Goal: Information Seeking & Learning: Check status

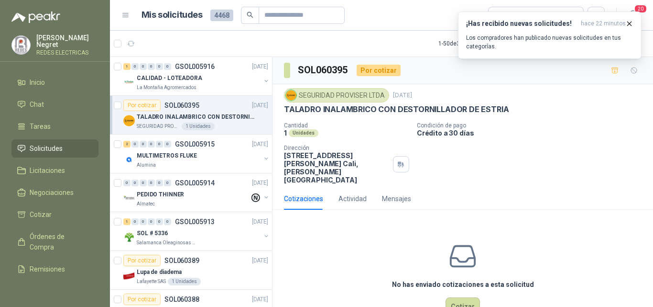
click at [128, 41] on icon "button" at bounding box center [131, 44] width 8 height 8
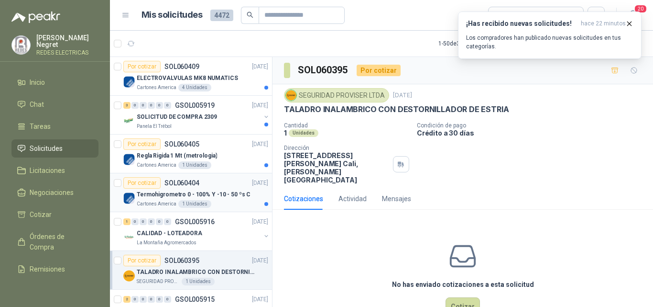
click at [232, 200] on div "Cartones America 1 Unidades" at bounding box center [203, 204] width 132 height 8
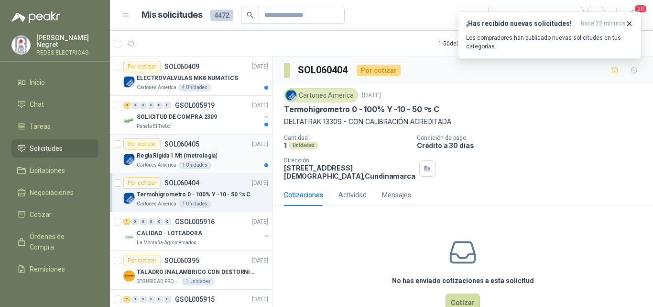
click at [227, 161] on div "Cartones America 1 Unidades" at bounding box center [203, 165] width 132 height 8
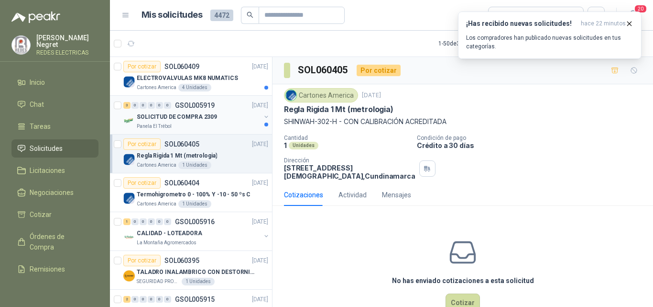
click at [237, 112] on div "SOLICITUD DE COMPRA 2309" at bounding box center [199, 116] width 124 height 11
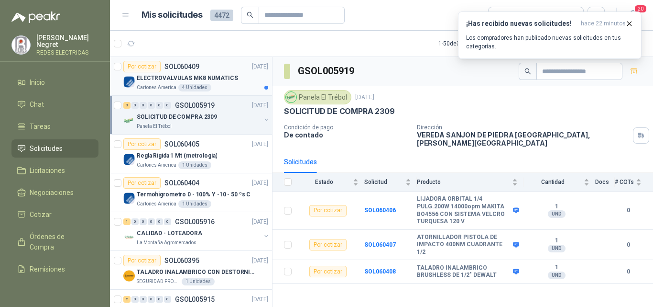
click at [226, 74] on p "ELECTROVALVULAS MK8 NUMATICS" at bounding box center [187, 78] width 101 height 9
